Goal: Task Accomplishment & Management: Manage account settings

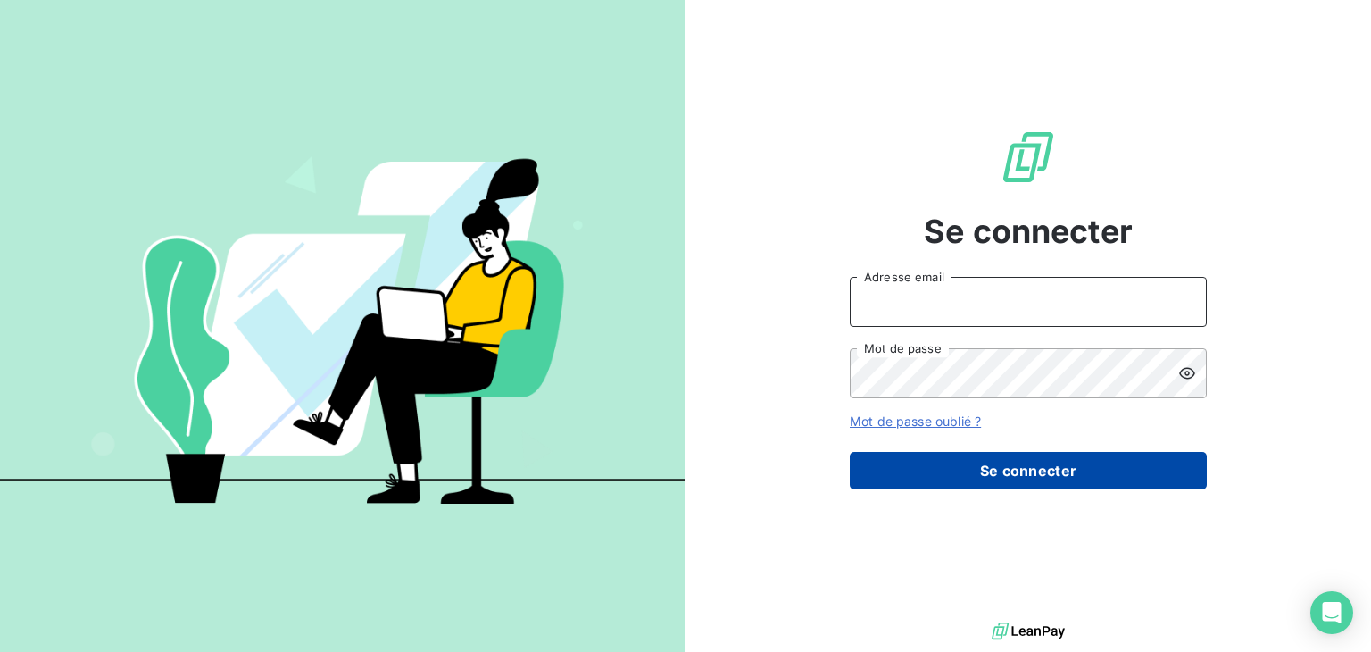
type input "[EMAIL_ADDRESS][DOMAIN_NAME]"
click at [926, 472] on button "Se connecter" at bounding box center [1028, 470] width 357 height 37
